Goal: Transaction & Acquisition: Purchase product/service

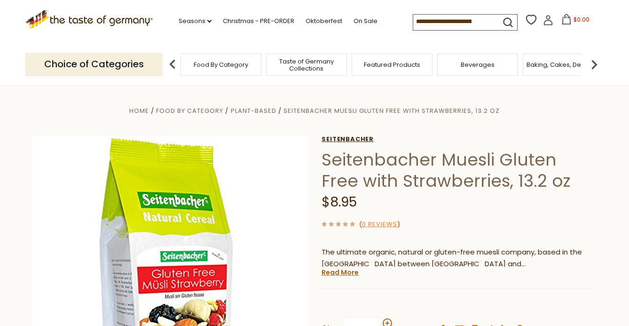
click at [361, 136] on link "Seitenbacher" at bounding box center [459, 139] width 275 height 8
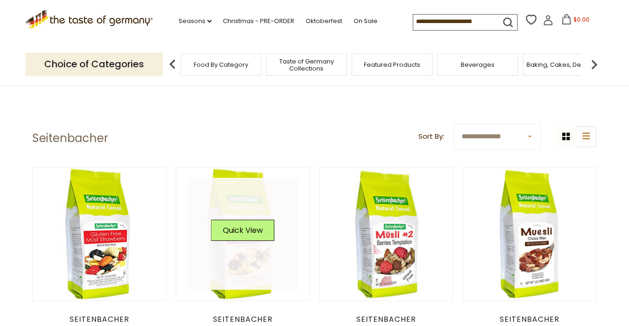
click at [243, 264] on link at bounding box center [243, 234] width 112 height 112
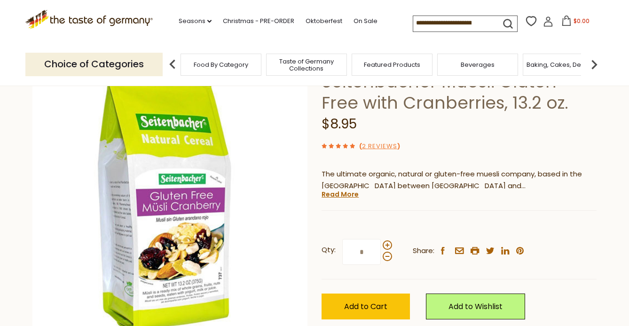
scroll to position [78, 0]
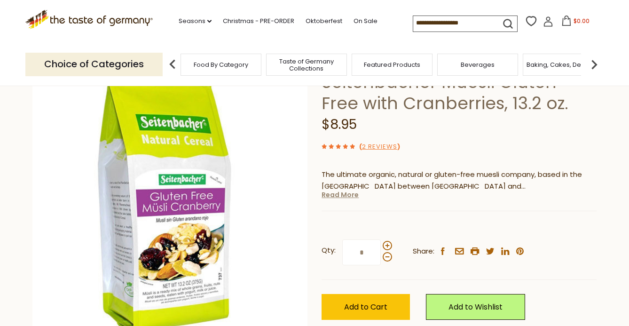
click at [354, 196] on link "Read More" at bounding box center [340, 194] width 37 height 9
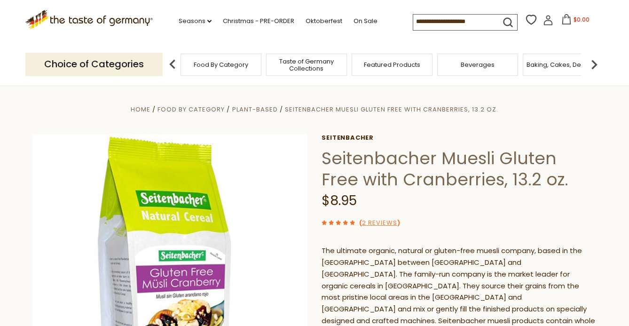
scroll to position [0, 0]
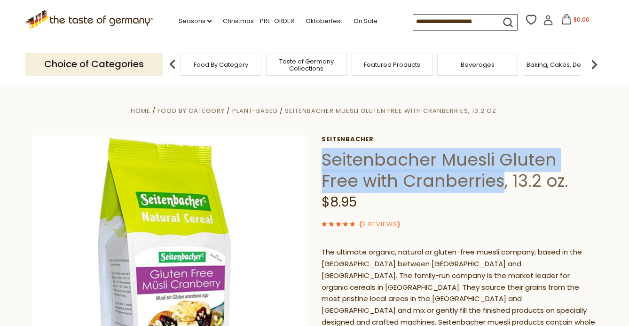
drag, startPoint x: 323, startPoint y: 161, endPoint x: 461, endPoint y: 181, distance: 139.2
click at [461, 181] on h1 "Seitenbacher Muesli Gluten Free with Cranberries, 13.2 oz." at bounding box center [459, 170] width 275 height 42
copy h1 "Seitenbacher Muesli Gluten Free with Cranberries"
